Goal: Information Seeking & Learning: Stay updated

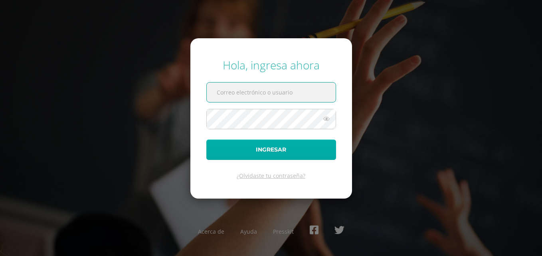
type input "20180034@fatima.edu.gt"
click at [259, 143] on button "Ingresar" at bounding box center [271, 150] width 130 height 20
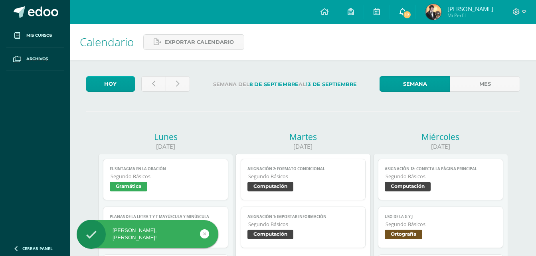
click at [402, 10] on icon at bounding box center [402, 11] width 6 height 7
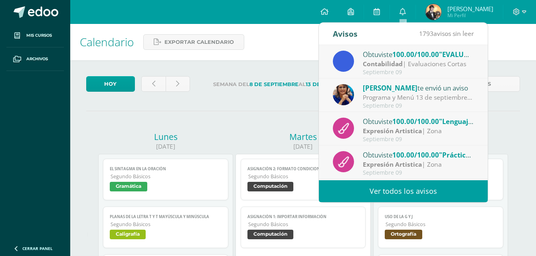
click at [421, 56] on span "100.00/100.00" at bounding box center [415, 54] width 47 height 9
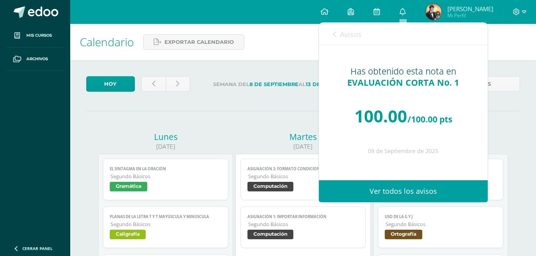
click at [364, 37] on div "Avisos 1792 avisos sin leer Avisos" at bounding box center [403, 34] width 169 height 22
click at [351, 37] on span "Avisos" at bounding box center [351, 35] width 22 height 10
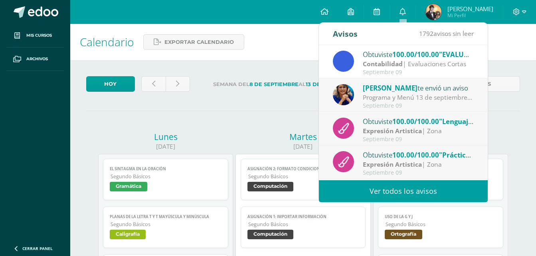
click at [438, 93] on div "Programa y Menú 13 de septiembre: Estimados Padres de Familia: enviamos adjunto…" at bounding box center [418, 97] width 111 height 9
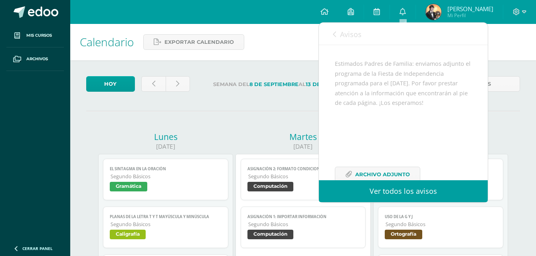
scroll to position [107, 0]
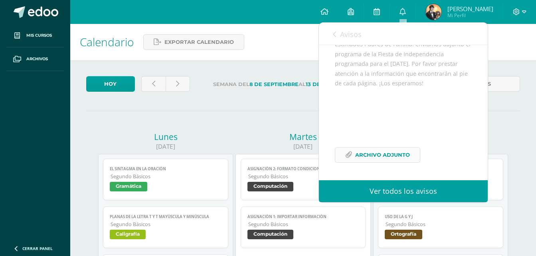
click at [382, 157] on span "Archivo Adjunto" at bounding box center [382, 155] width 55 height 15
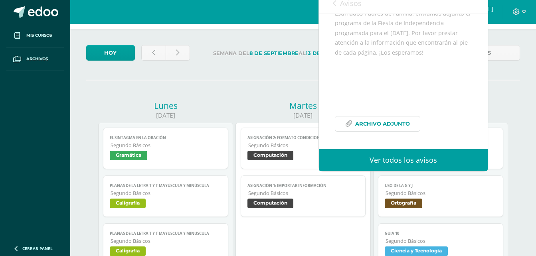
scroll to position [40, 0]
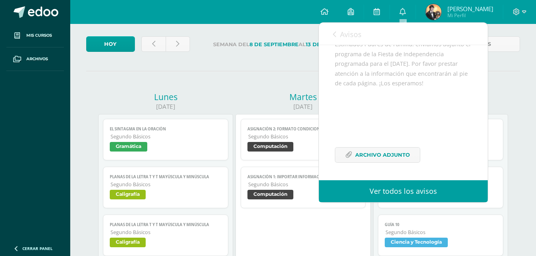
click at [348, 36] on span "Avisos" at bounding box center [351, 35] width 22 height 10
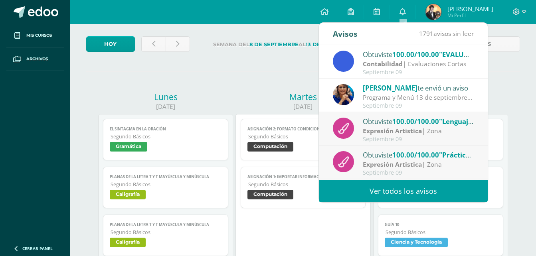
click at [417, 199] on link "Ver todos los avisos" at bounding box center [403, 191] width 169 height 22
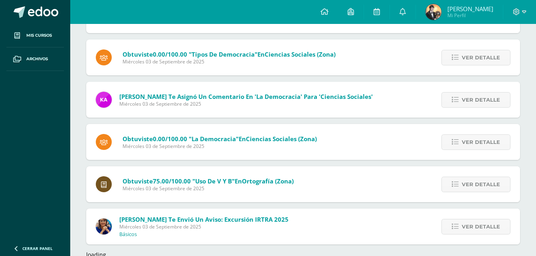
scroll to position [718, 0]
click at [318, 15] on link at bounding box center [324, 12] width 27 height 24
